Goal: Transaction & Acquisition: Subscribe to service/newsletter

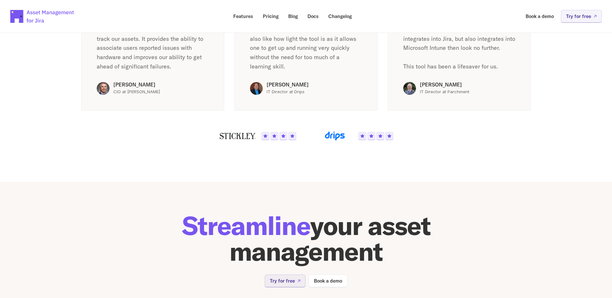
scroll to position [1273, 0]
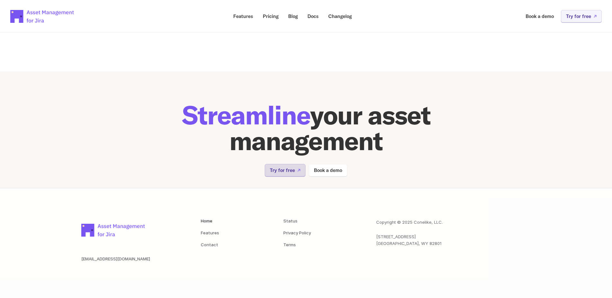
click at [293, 171] on p "Try for free" at bounding box center [282, 170] width 25 height 5
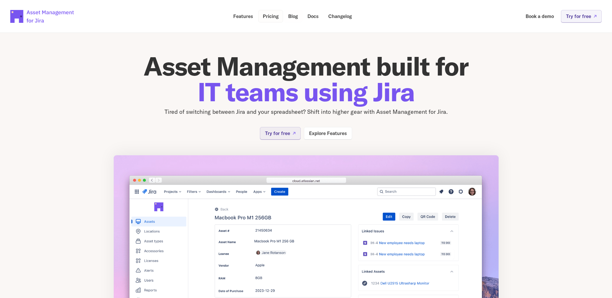
click at [270, 14] on p "Pricing" at bounding box center [271, 16] width 16 height 5
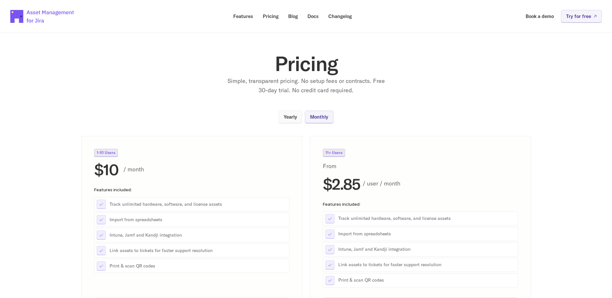
click at [294, 116] on p "Yearly" at bounding box center [291, 116] width 14 height 5
click at [329, 151] on p "11+ Users" at bounding box center [334, 153] width 17 height 4
click at [314, 18] on p "Docs" at bounding box center [313, 16] width 11 height 5
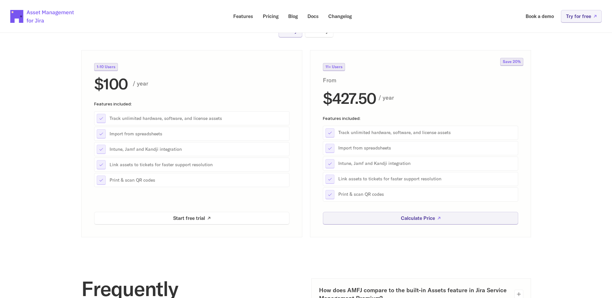
scroll to position [66, 0]
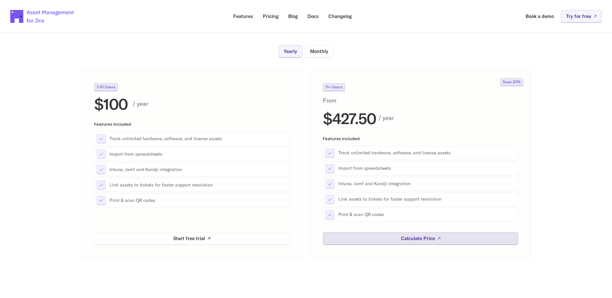
click at [437, 234] on link "Calculate Price" at bounding box center [420, 238] width 195 height 13
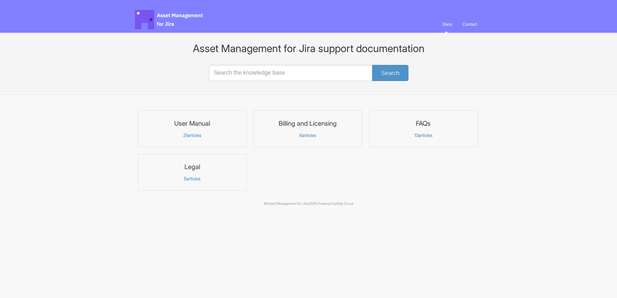
click at [311, 120] on h3 "Billing and Licensing" at bounding box center [307, 123] width 101 height 8
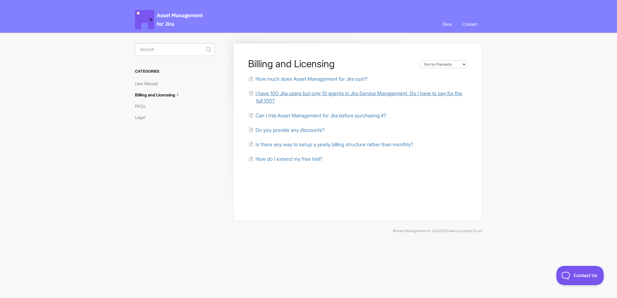
click at [375, 96] on span "I have 100 Jira users but only 10 agents in Jira Service Management. Do I have …" at bounding box center [359, 97] width 207 height 14
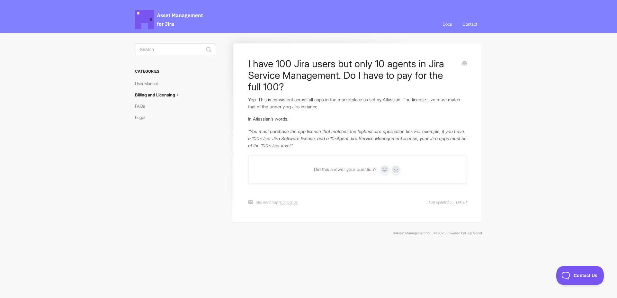
click at [339, 141] on p "“You must purchase the app license that matches the highest Jira application ti…" at bounding box center [357, 138] width 219 height 21
click at [149, 82] on link "User Manual" at bounding box center [149, 83] width 28 height 10
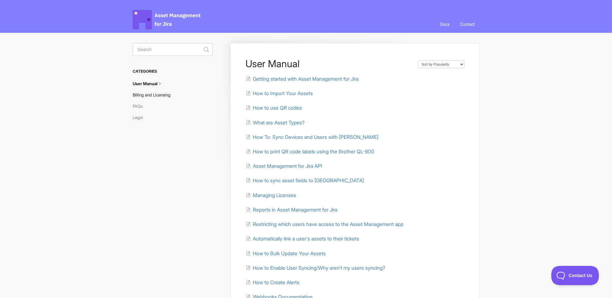
click at [158, 96] on link "Billing and Licensing" at bounding box center [154, 95] width 43 height 10
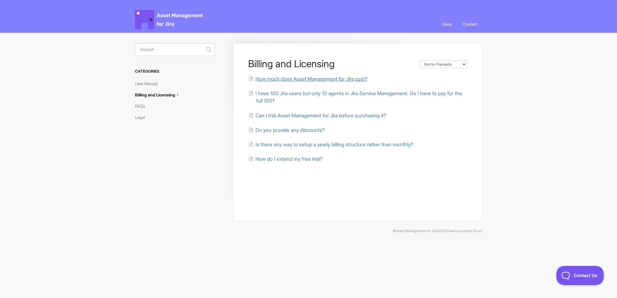
click at [343, 77] on span "How much does Asset Management for Jira cost?" at bounding box center [312, 79] width 112 height 6
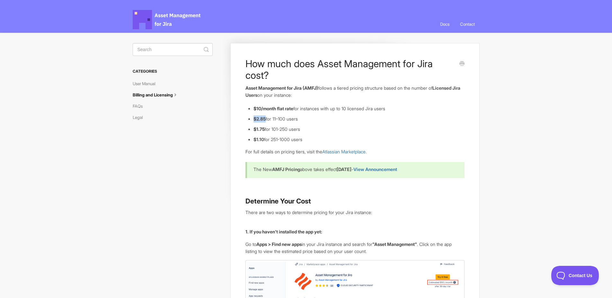
drag, startPoint x: 255, startPoint y: 119, endPoint x: 267, endPoint y: 119, distance: 12.5
click at [267, 119] on li "$2.85 for 11–100 users" at bounding box center [359, 118] width 211 height 7
click at [187, 15] on span "Asset Management for Jira Docs" at bounding box center [167, 19] width 69 height 19
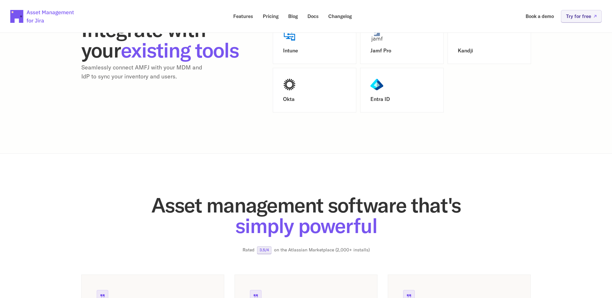
scroll to position [844, 0]
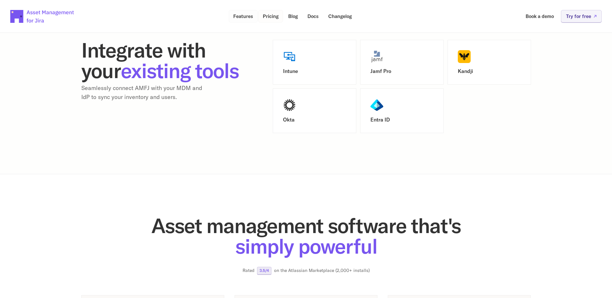
click at [246, 16] on p "Features" at bounding box center [243, 16] width 20 height 5
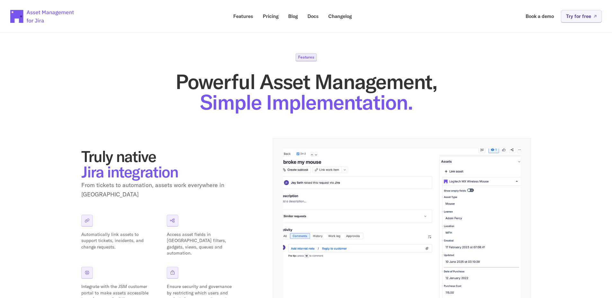
click at [310, 55] on p "Features" at bounding box center [306, 57] width 16 height 4
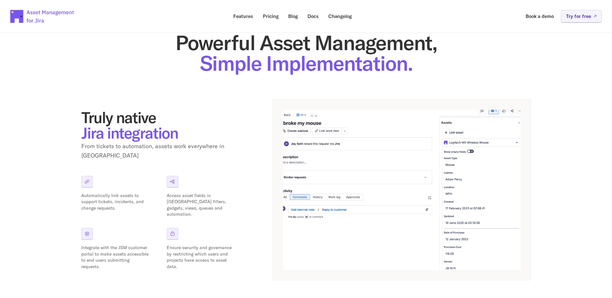
scroll to position [116, 0]
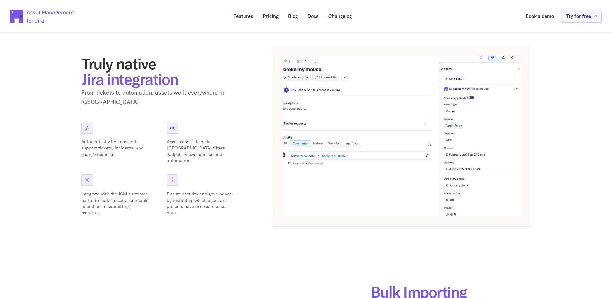
click at [319, 106] on img at bounding box center [402, 136] width 238 height 160
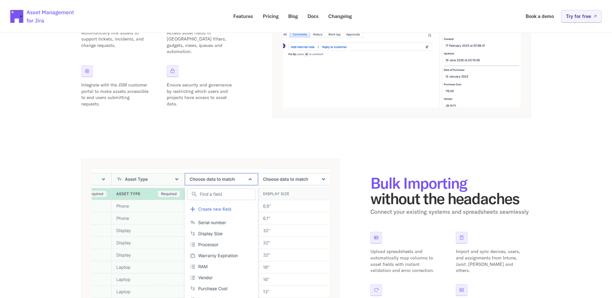
scroll to position [212, 0]
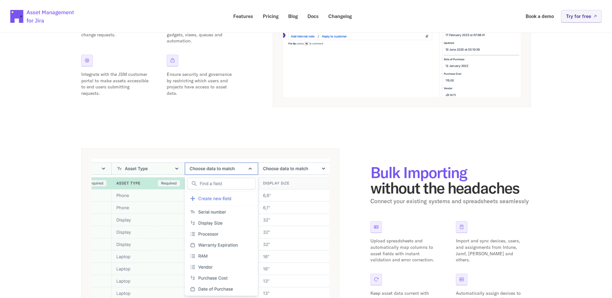
click at [371, 154] on div "Bulk Importing without the headaches Connect your existing systems and spreadsh…" at bounding box center [306, 240] width 450 height 184
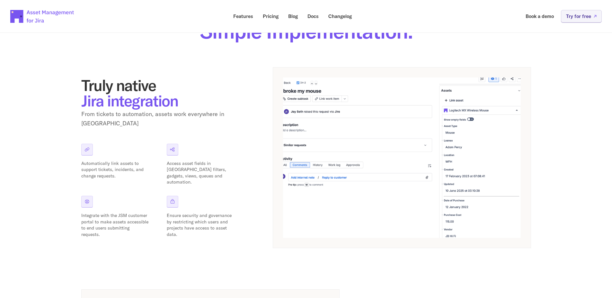
scroll to position [0, 0]
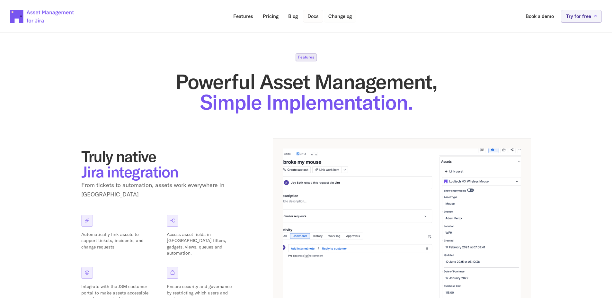
click at [315, 13] on link "Docs" at bounding box center [313, 16] width 20 height 13
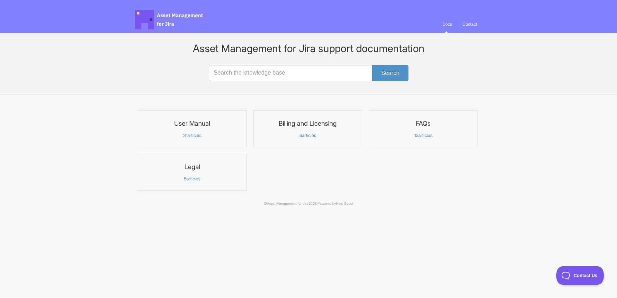
click at [199, 122] on h3 "User Manual" at bounding box center [192, 123] width 101 height 8
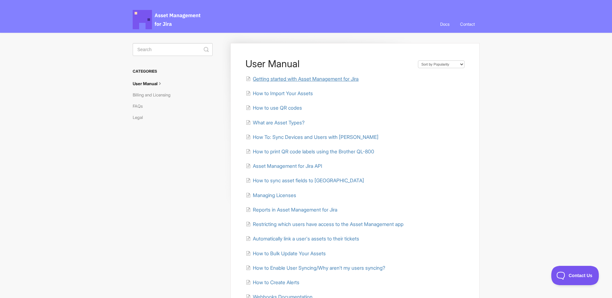
click at [319, 78] on span "Getting started with Asset Management for Jira" at bounding box center [306, 79] width 106 height 6
click at [167, 22] on span "Asset Management for Jira Docs" at bounding box center [167, 19] width 69 height 19
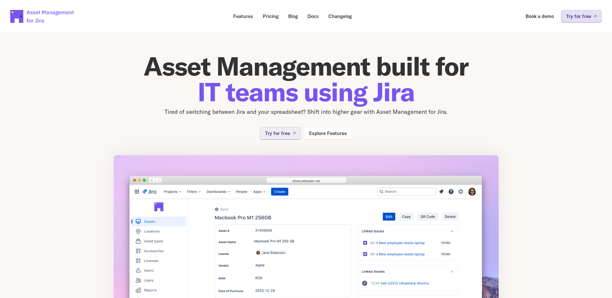
click at [580, 18] on p "Try for free" at bounding box center [578, 16] width 25 height 5
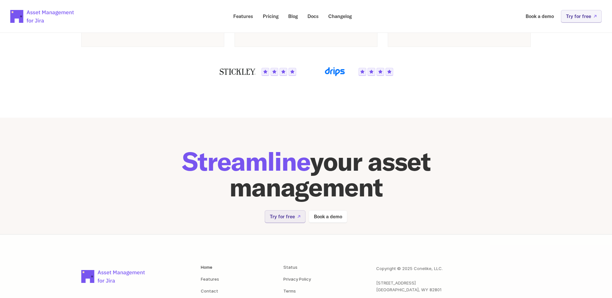
scroll to position [1273, 0]
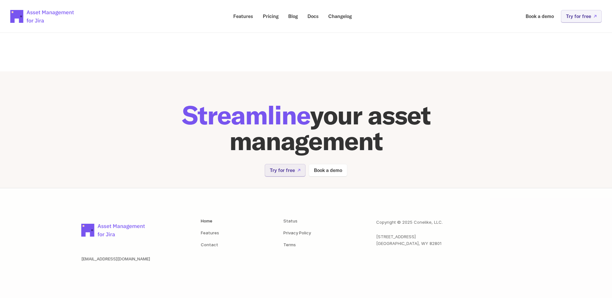
click at [573, 17] on p "Try for free" at bounding box center [578, 16] width 25 height 5
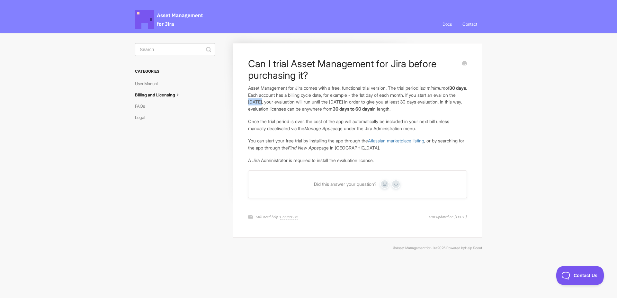
drag, startPoint x: 273, startPoint y: 101, endPoint x: 287, endPoint y: 104, distance: 14.4
click at [287, 104] on p "Asset Management for Jira comes with a free, functional trial version. The tria…" at bounding box center [357, 99] width 219 height 28
